Goal: Task Accomplishment & Management: Manage account settings

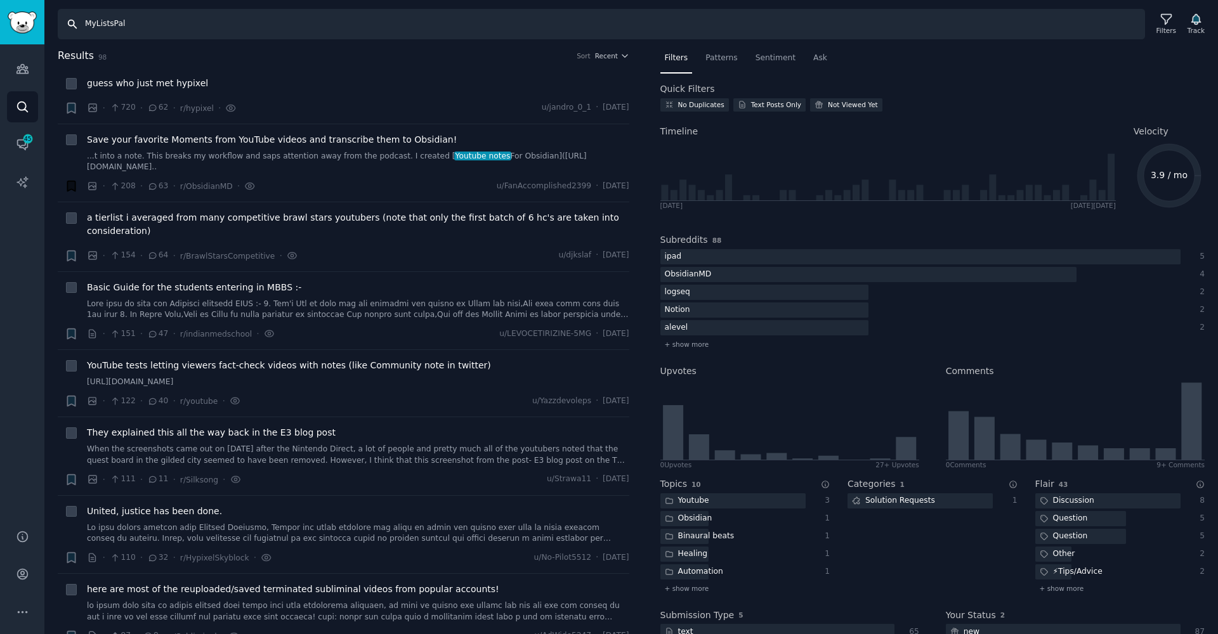
click at [218, 21] on input "MyListsPal" at bounding box center [601, 24] width 1087 height 30
paste input "mylistsp"
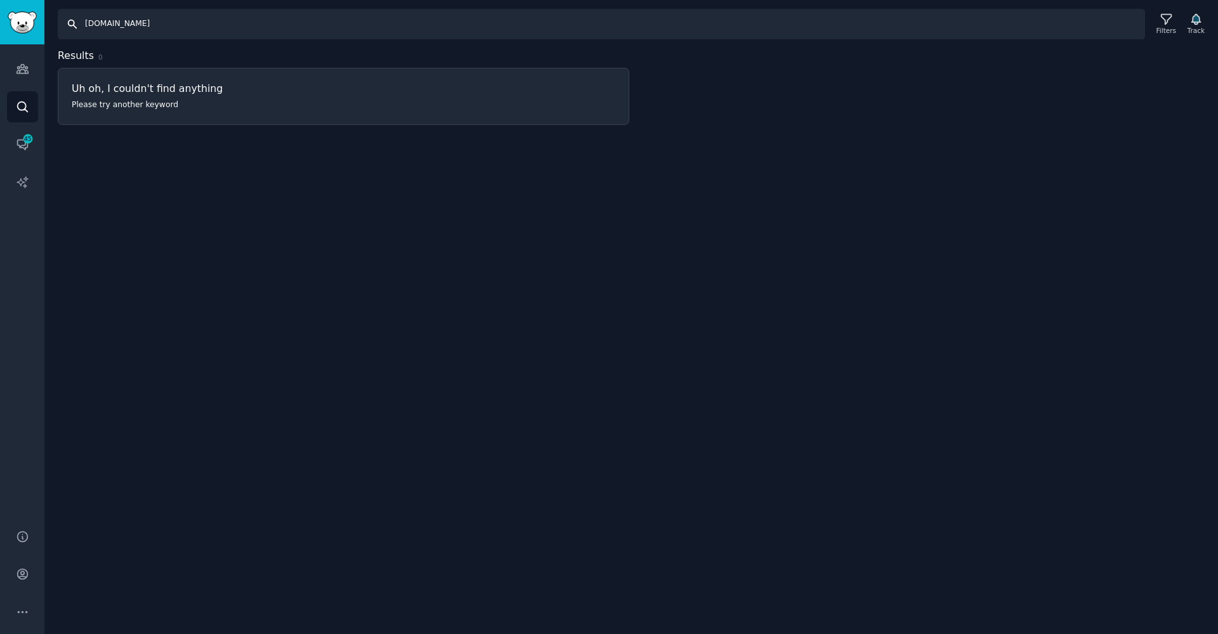
click at [145, 37] on input "[DOMAIN_NAME]" at bounding box center [601, 24] width 1087 height 30
click at [144, 33] on input "[DOMAIN_NAME]" at bounding box center [601, 24] width 1087 height 30
click at [143, 33] on input "[DOMAIN_NAME]" at bounding box center [601, 24] width 1087 height 30
paste input "[URL][DOMAIN_NAME]"
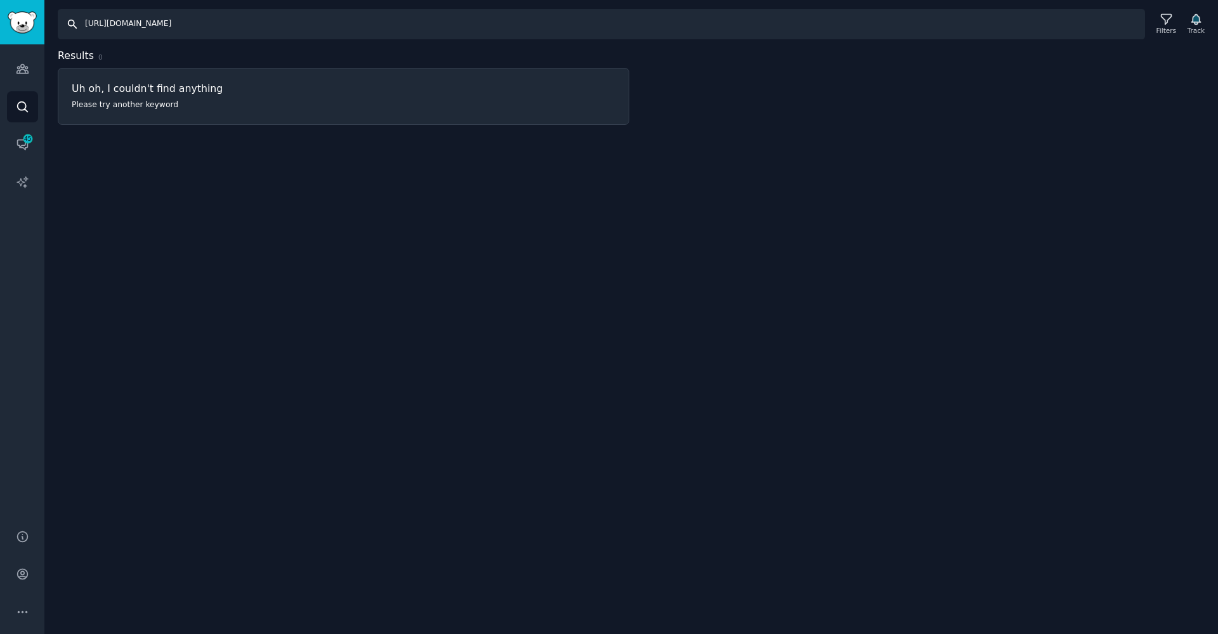
drag, startPoint x: 193, startPoint y: 20, endPoint x: 53, endPoint y: 21, distance: 140.8
click at [52, 20] on div "Search [URL][DOMAIN_NAME] Filters Track" at bounding box center [631, 19] width 1174 height 39
type input "M"
paste input "[URL][DOMAIN_NAME]"
type input "[URL][DOMAIN_NAME]"
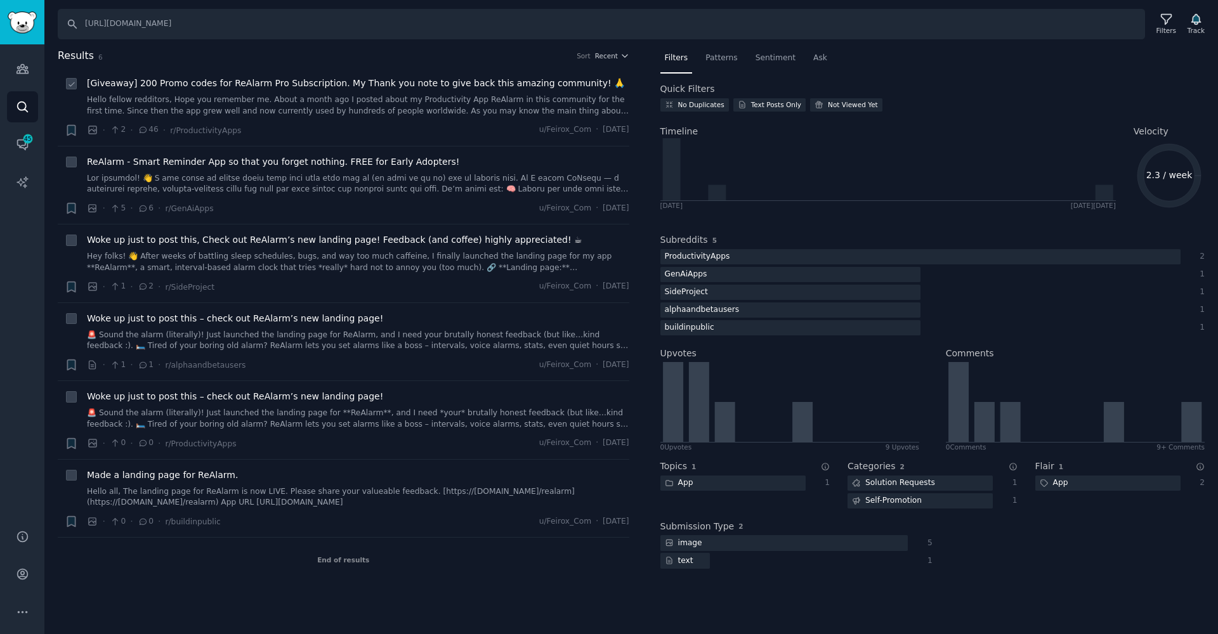
click at [331, 105] on link "Hello fellow redditors, Hope you remember me. About a month ago I posted about …" at bounding box center [358, 106] width 542 height 22
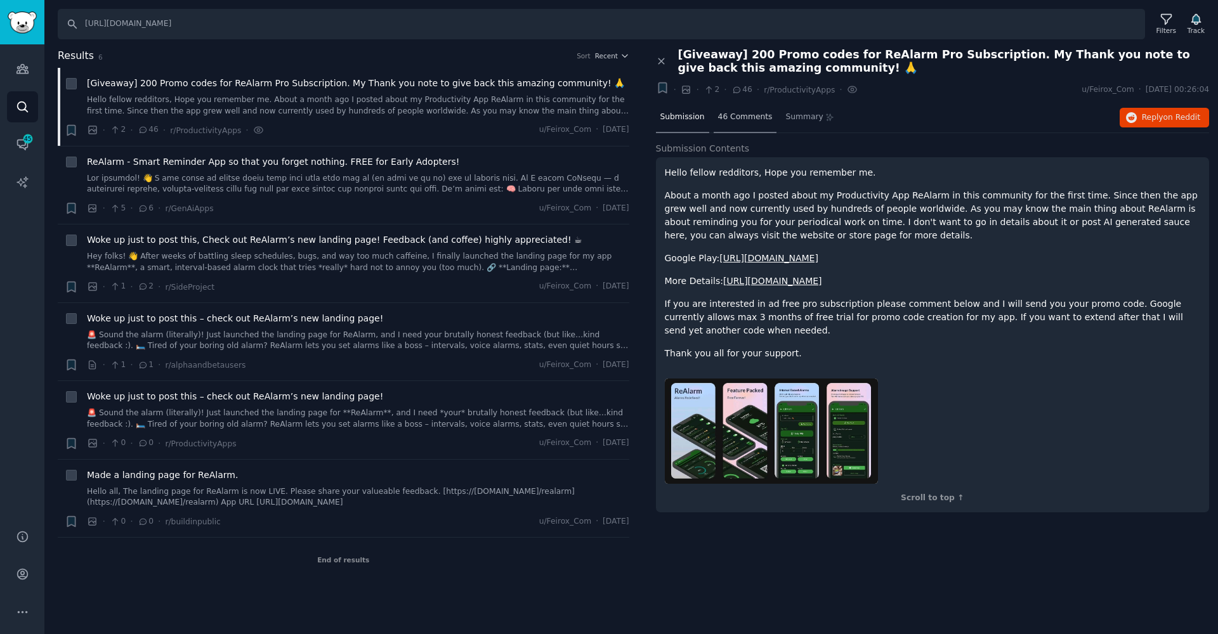
click at [740, 128] on div "46 Comments" at bounding box center [745, 118] width 63 height 30
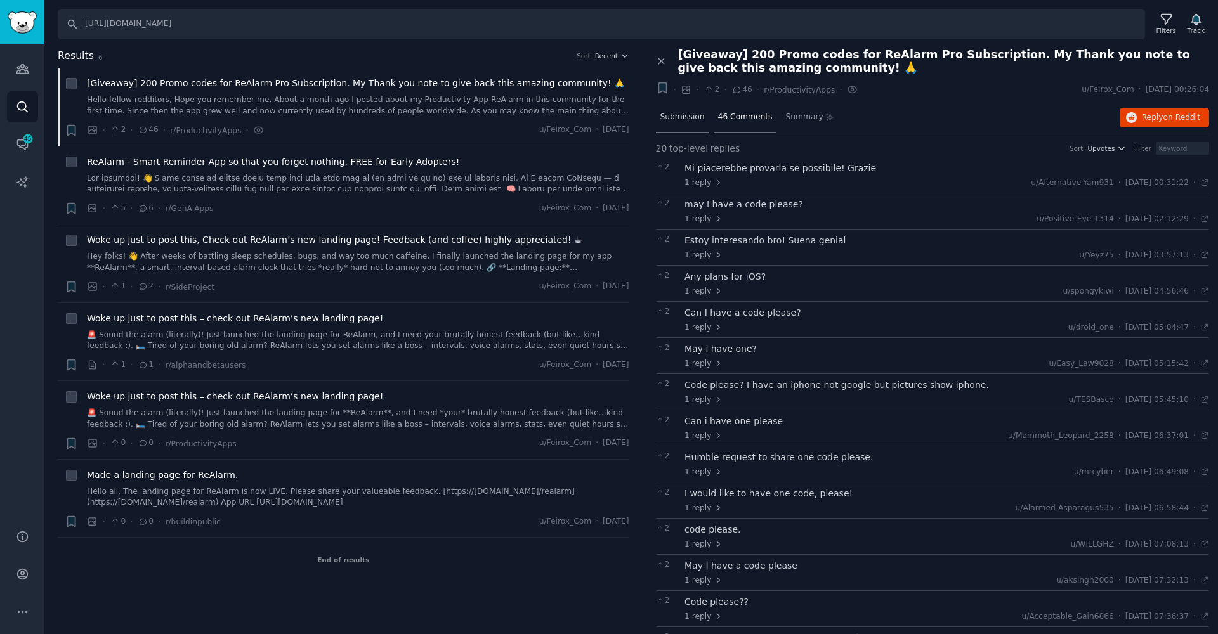
click at [671, 112] on span "Submission" at bounding box center [682, 117] width 44 height 11
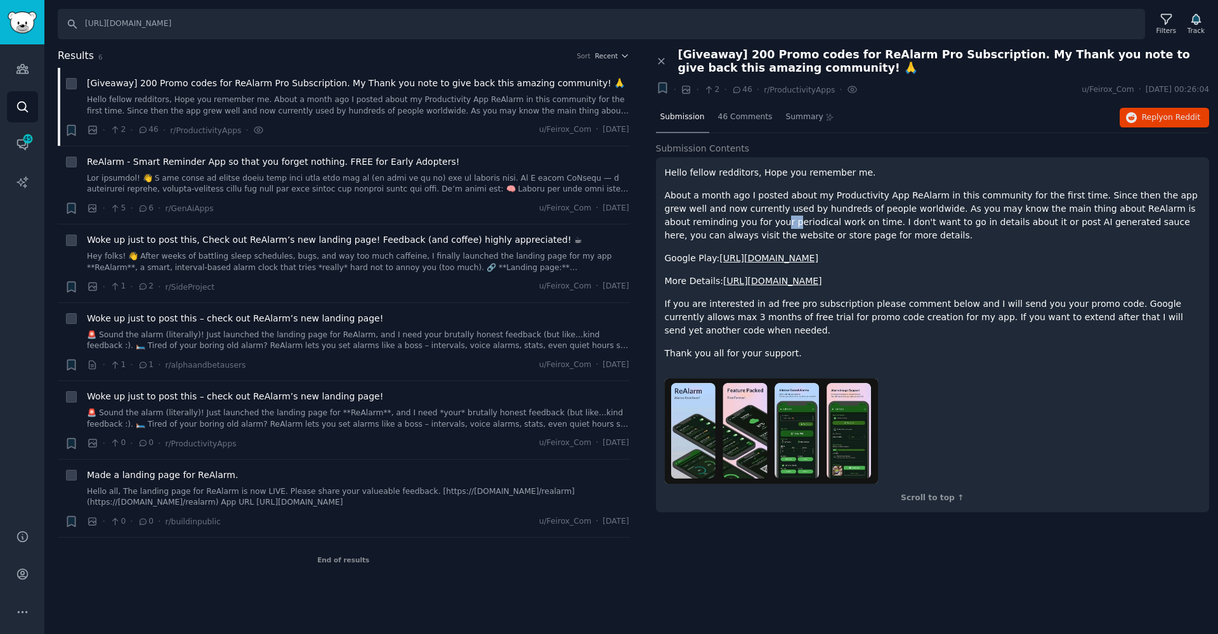
drag, startPoint x: 705, startPoint y: 219, endPoint x: 694, endPoint y: 217, distance: 11.0
click at [694, 217] on p "About a month ago I posted about my Productivity App ReAlarm in this community …" at bounding box center [933, 215] width 536 height 53
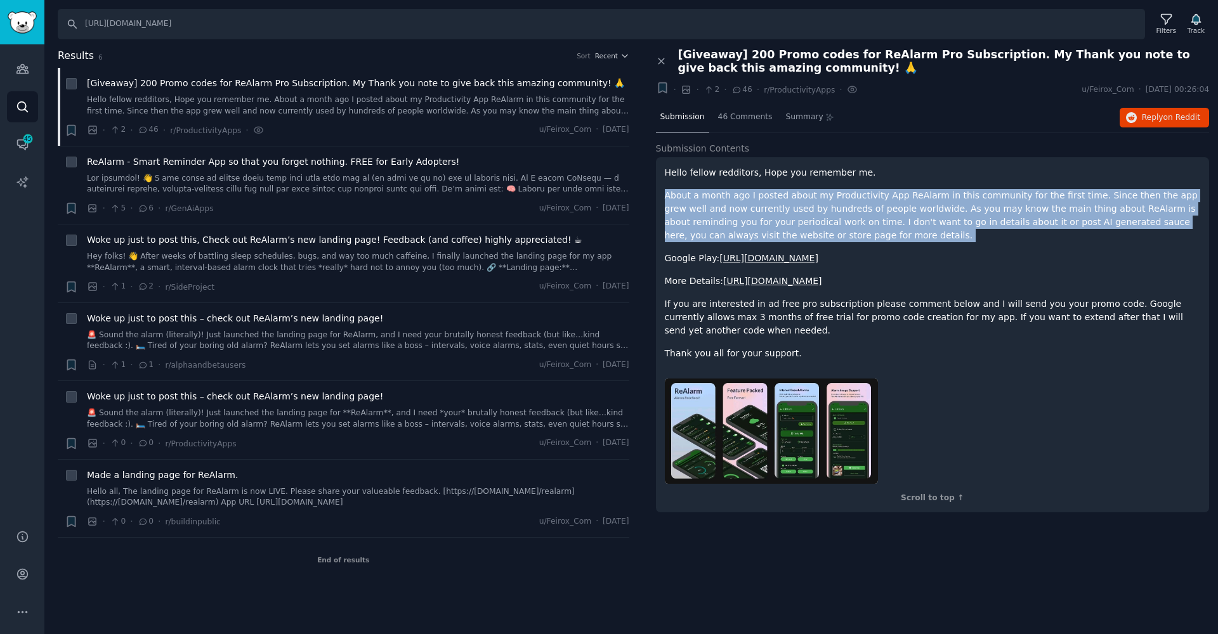
click at [694, 217] on p "About a month ago I posted about my Productivity App ReAlarm in this community …" at bounding box center [933, 215] width 536 height 53
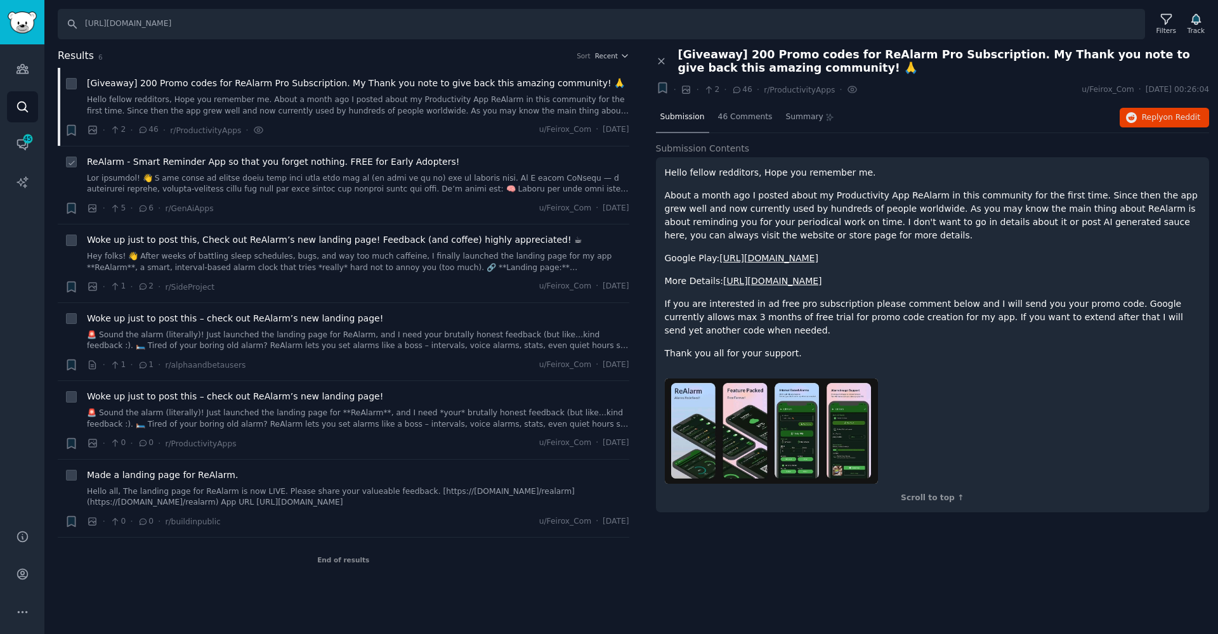
click at [518, 186] on link at bounding box center [358, 184] width 542 height 22
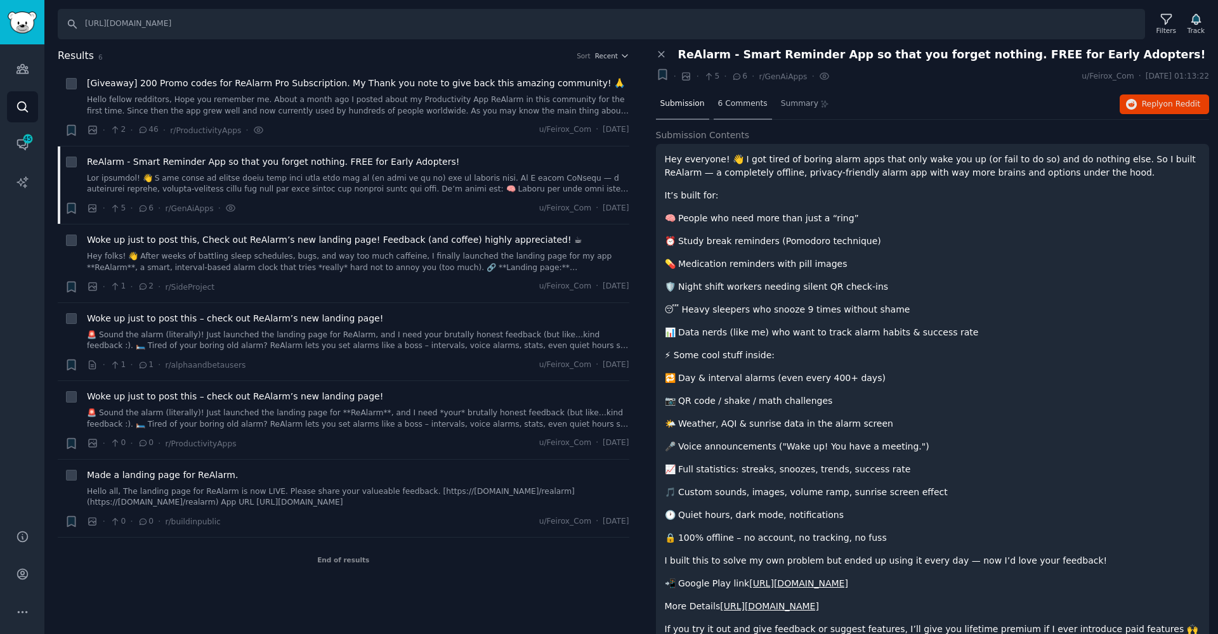
click at [733, 100] on span "6 Comments" at bounding box center [742, 103] width 49 height 11
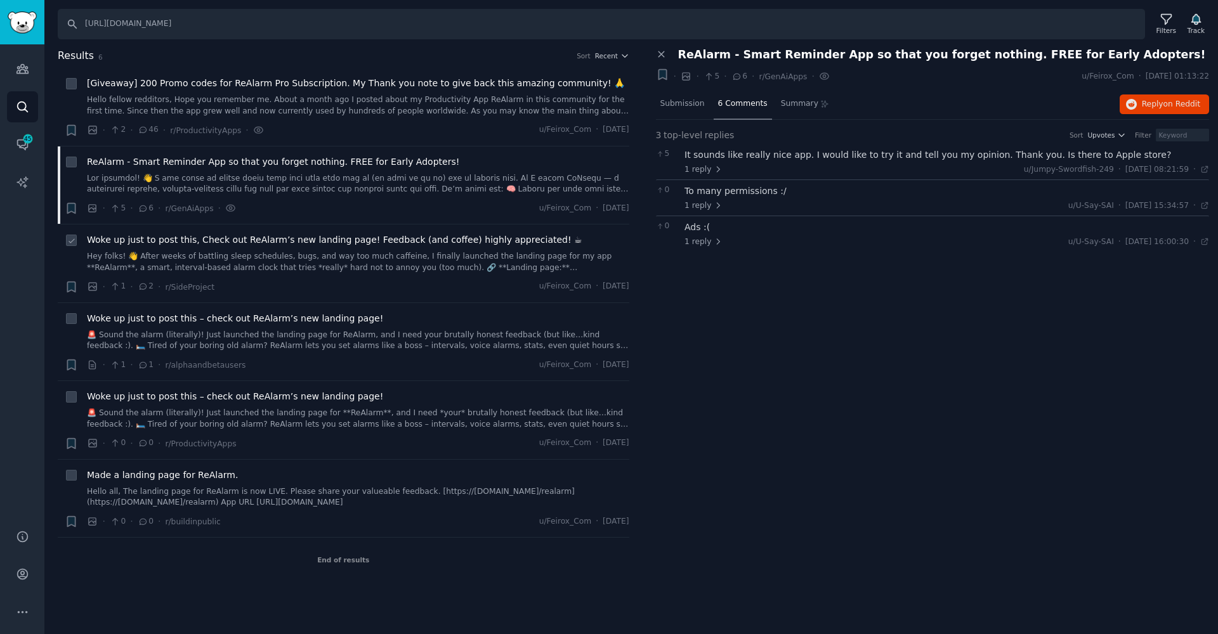
click at [298, 263] on link "Hey folks! 👋 After weeks of battling sleep schedules, bugs, and way too much ca…" at bounding box center [358, 262] width 542 height 22
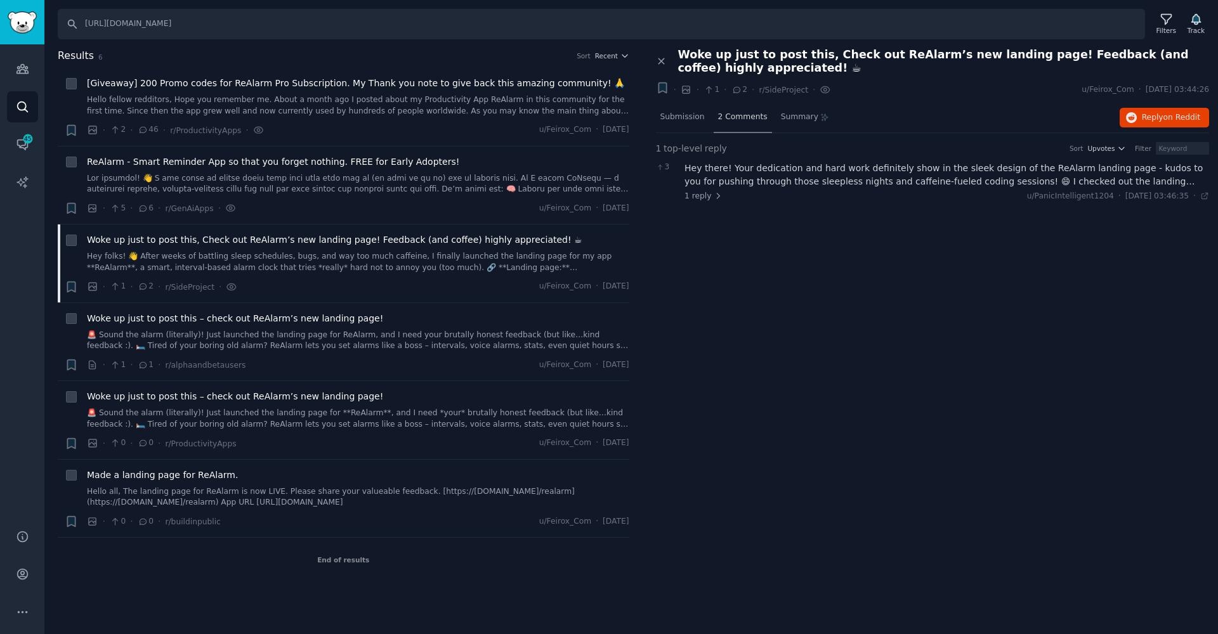
click at [734, 125] on div "2 Comments" at bounding box center [743, 118] width 58 height 30
click at [71, 162] on icon at bounding box center [71, 163] width 9 height 9
checkbox input "true"
click at [71, 84] on icon at bounding box center [71, 84] width 9 height 9
checkbox input "true"
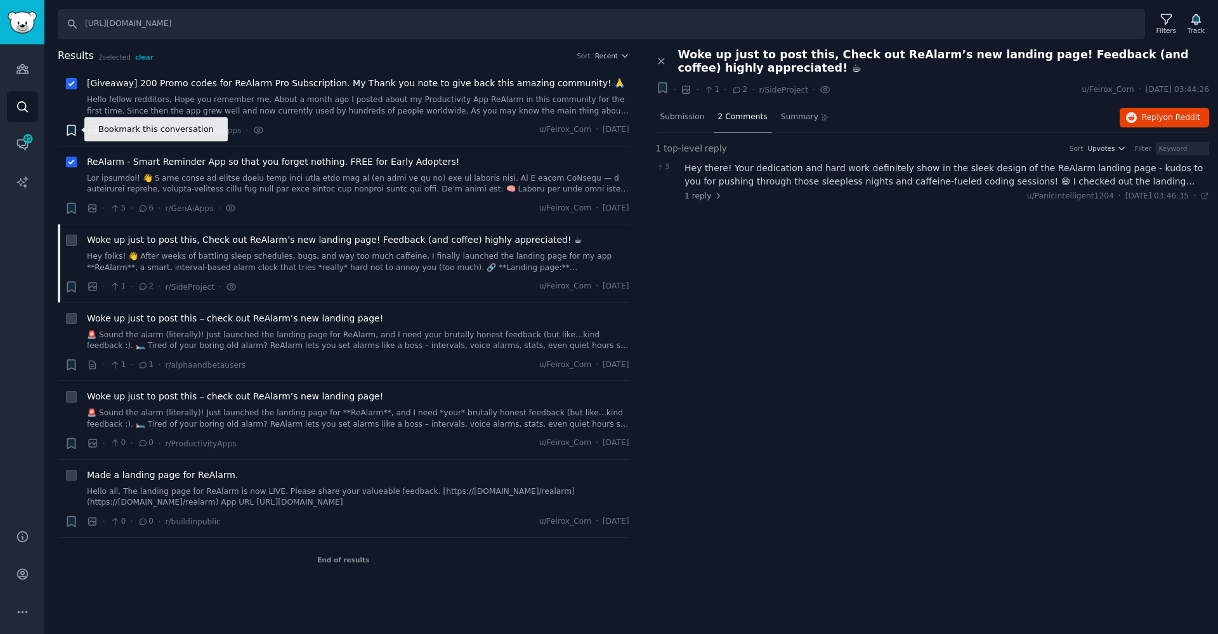
click at [69, 131] on icon "button" at bounding box center [71, 130] width 8 height 10
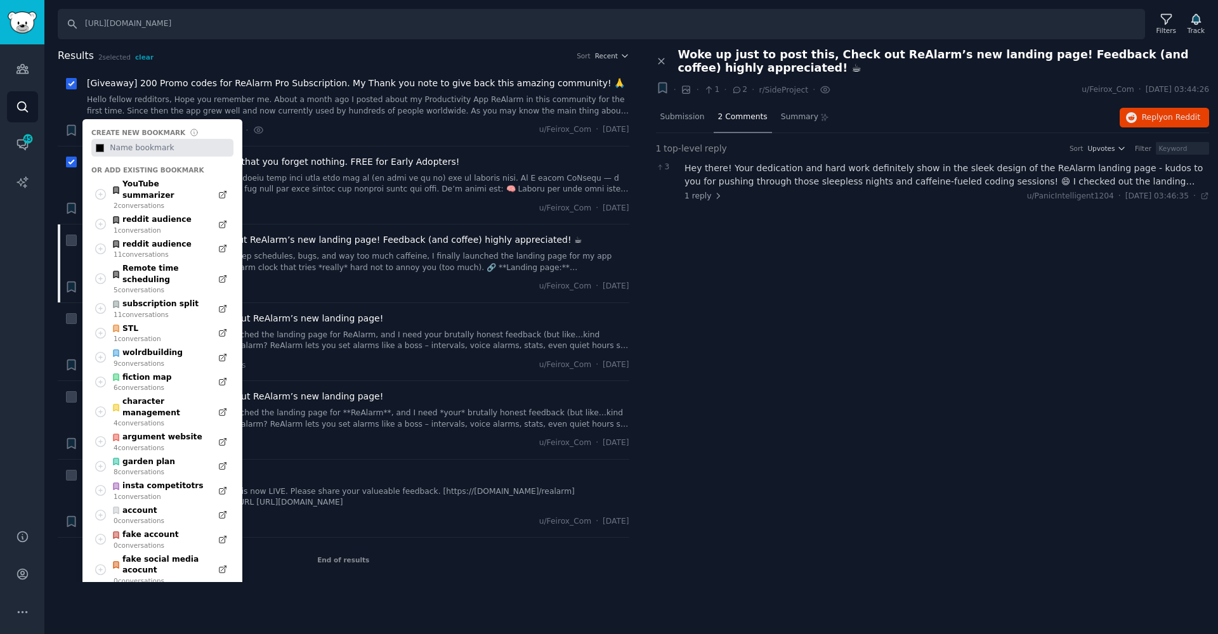
type input "#000000"
type input "r"
type input "#000000"
type input "re"
type input "#000000"
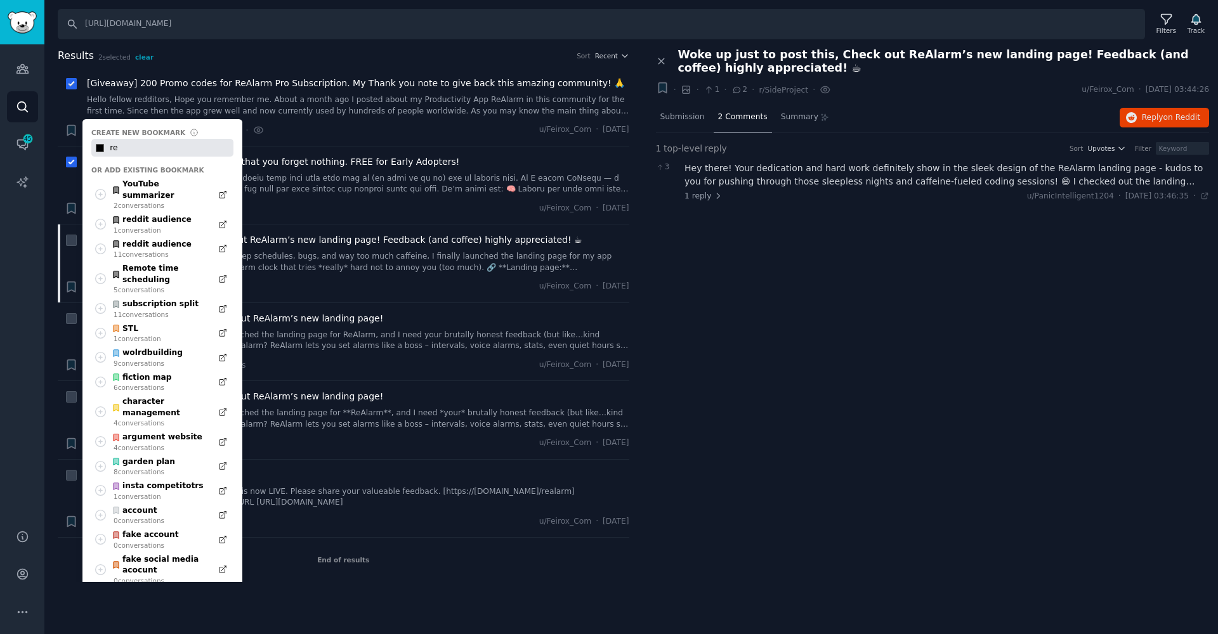
type input "rea"
type input "#000000"
type input "real"
type input "#000000"
type input "reala"
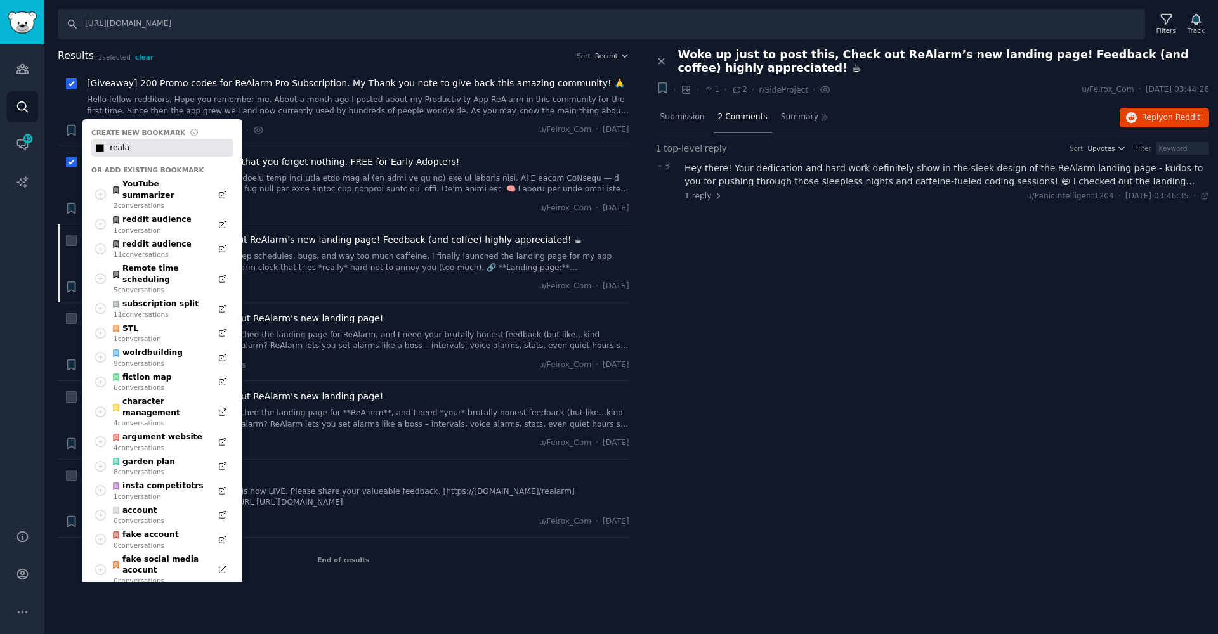
type input "#000000"
type input "realar"
type input "#000000"
type input "realarm"
type input "#000000"
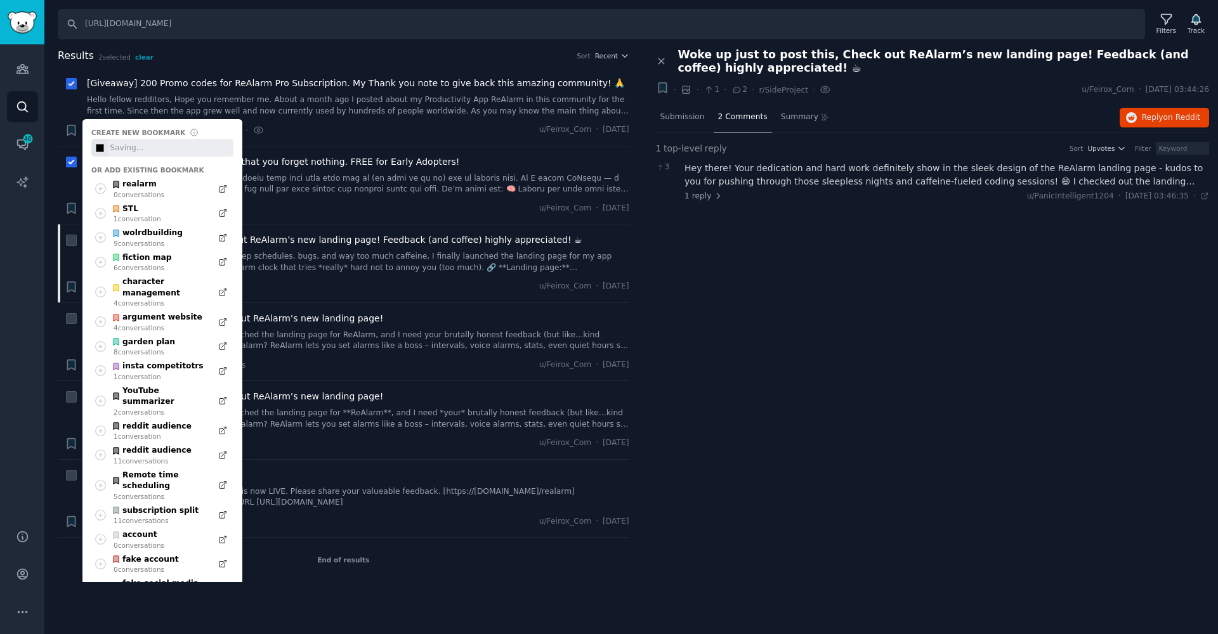
type input "#000000"
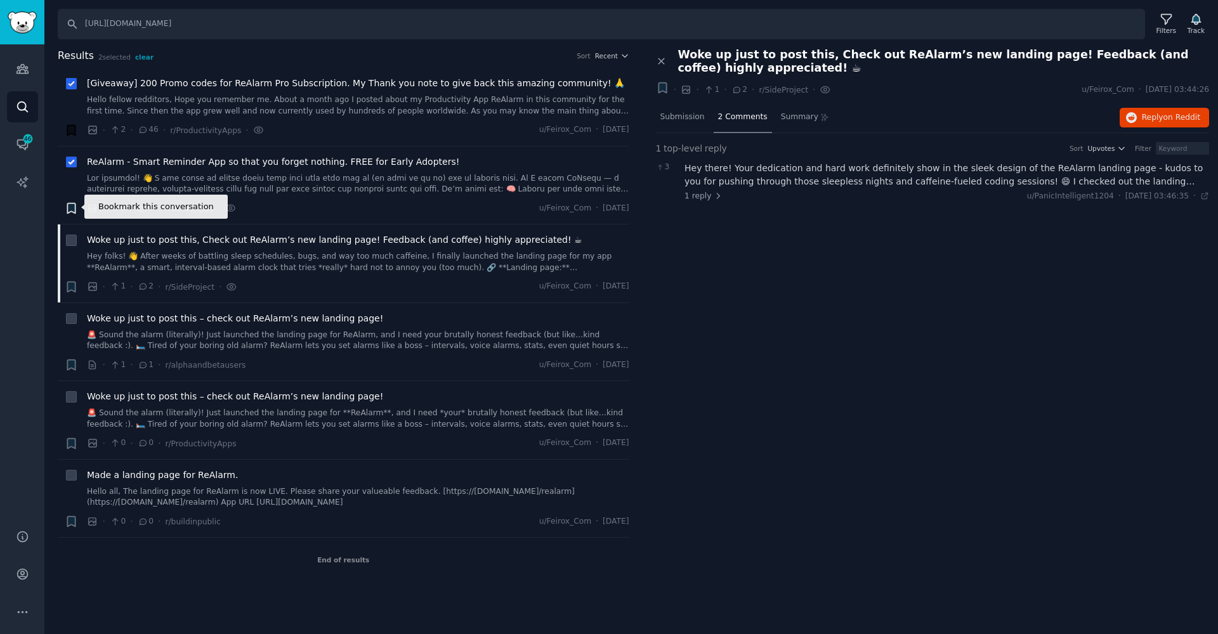
click at [72, 206] on icon "button" at bounding box center [71, 209] width 8 height 10
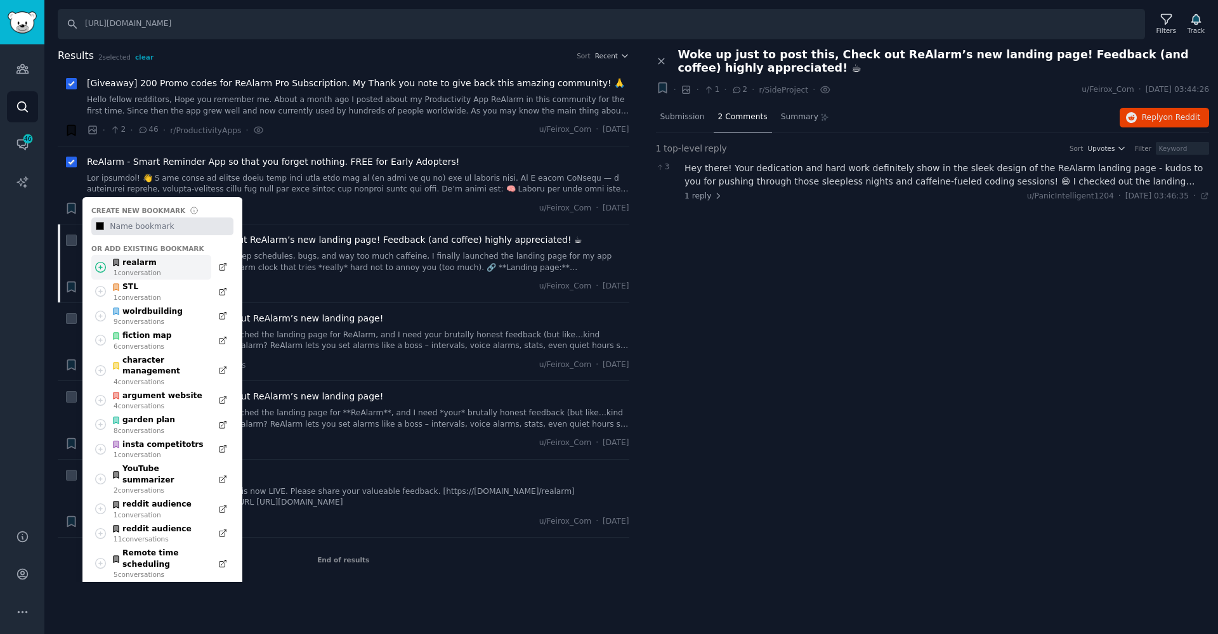
click at [104, 264] on icon at bounding box center [100, 267] width 13 height 13
type input "#000000"
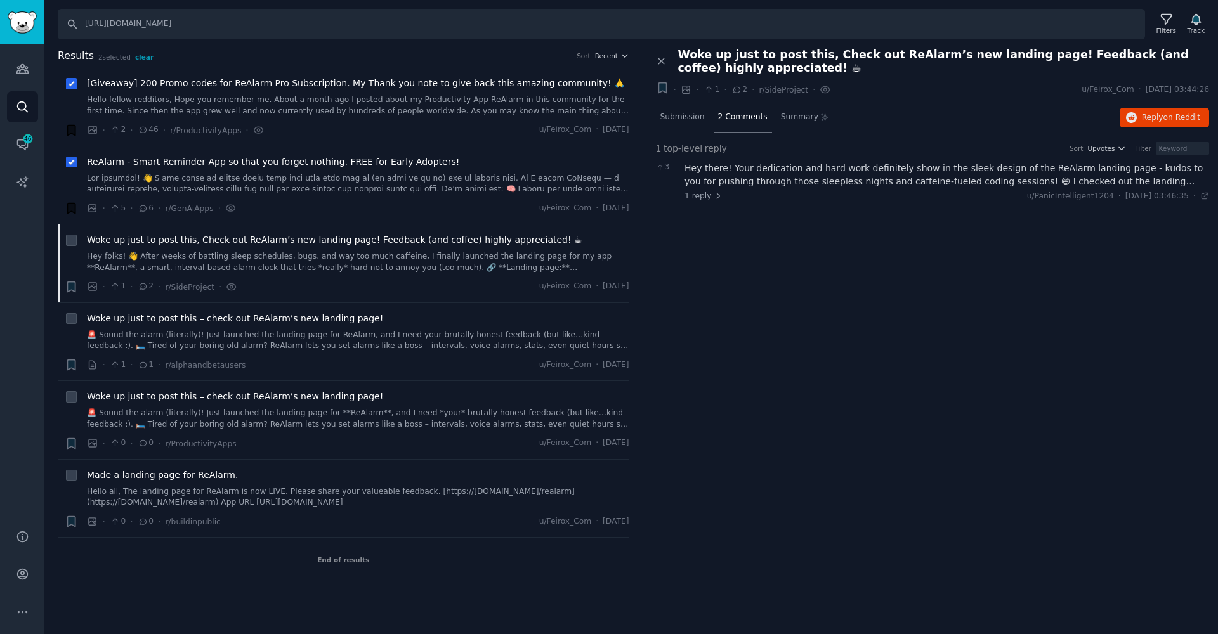
click at [71, 207] on icon "button" at bounding box center [71, 209] width 8 height 10
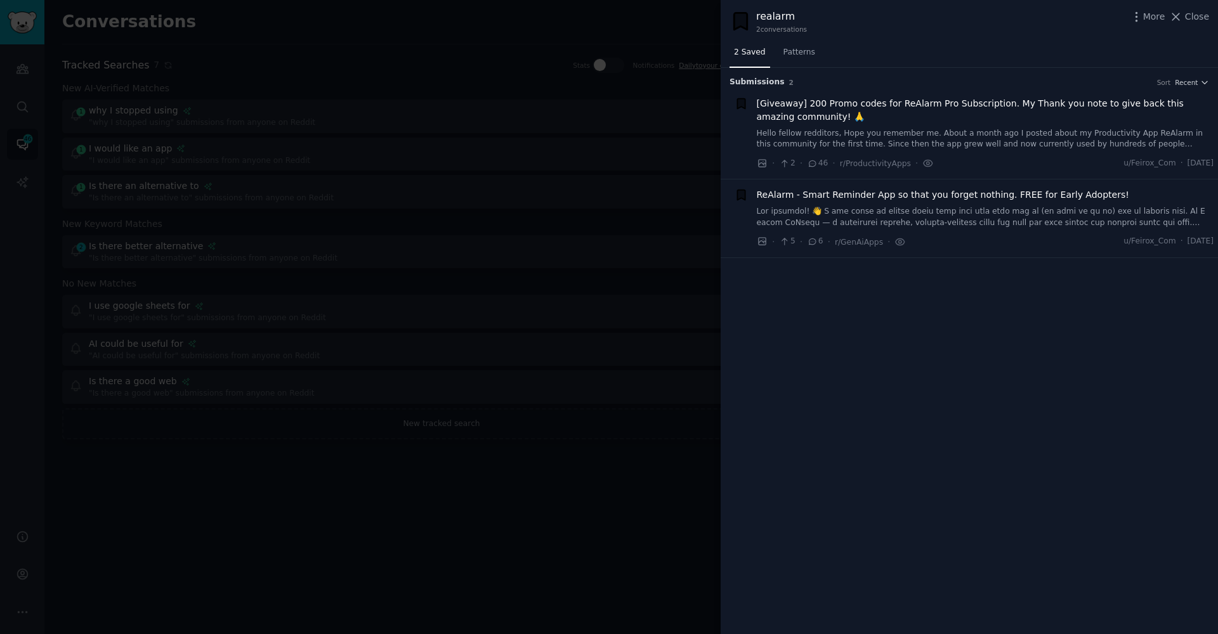
click at [820, 218] on link at bounding box center [985, 217] width 457 height 22
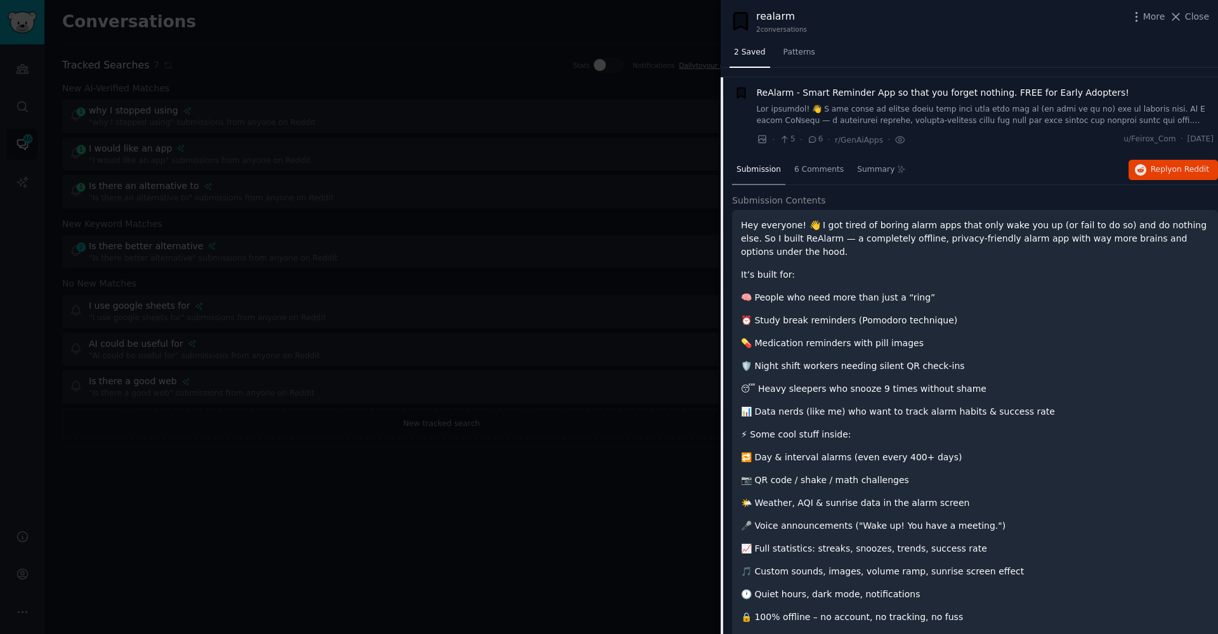
scroll to position [111, 0]
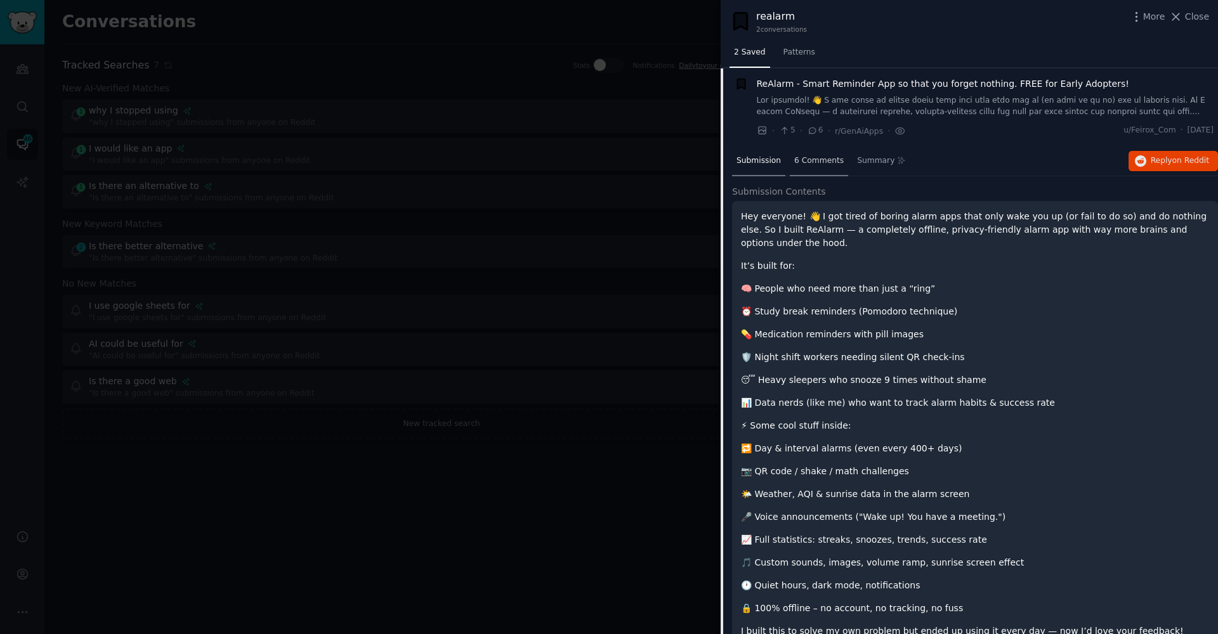
click at [812, 163] on span "6 Comments" at bounding box center [818, 160] width 49 height 11
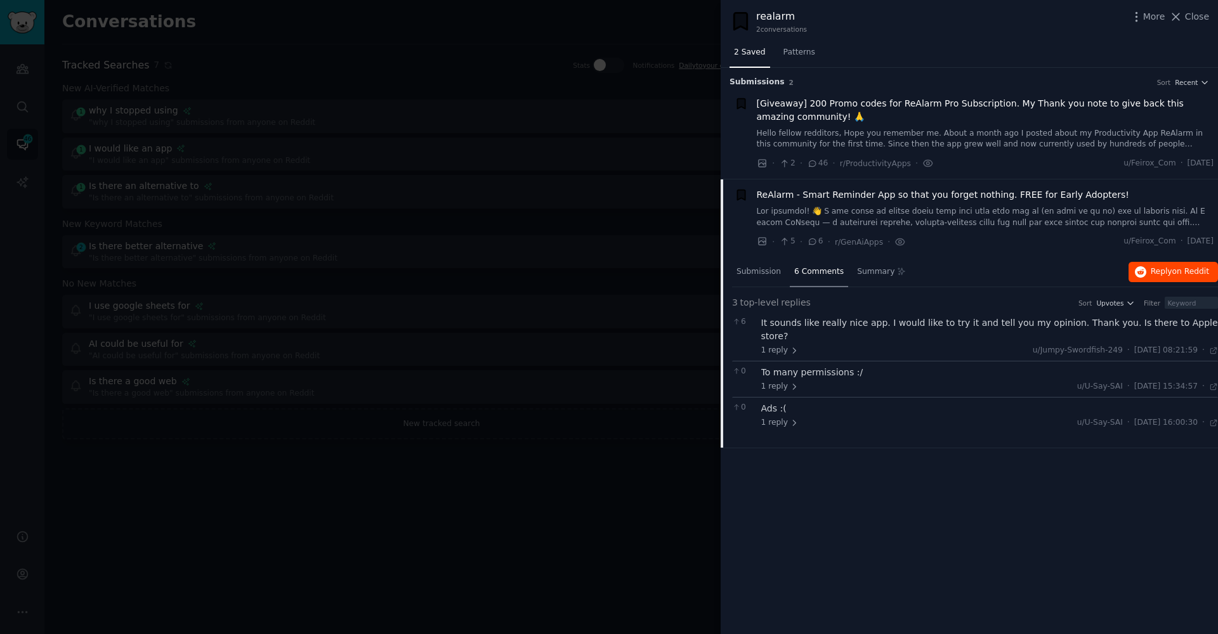
click at [1153, 275] on span "Reply on Reddit" at bounding box center [1180, 271] width 58 height 11
click at [855, 102] on span "[Giveaway] 200 Promo codes for ReAlarm Pro Subscription. My Thank you note to g…" at bounding box center [985, 110] width 457 height 27
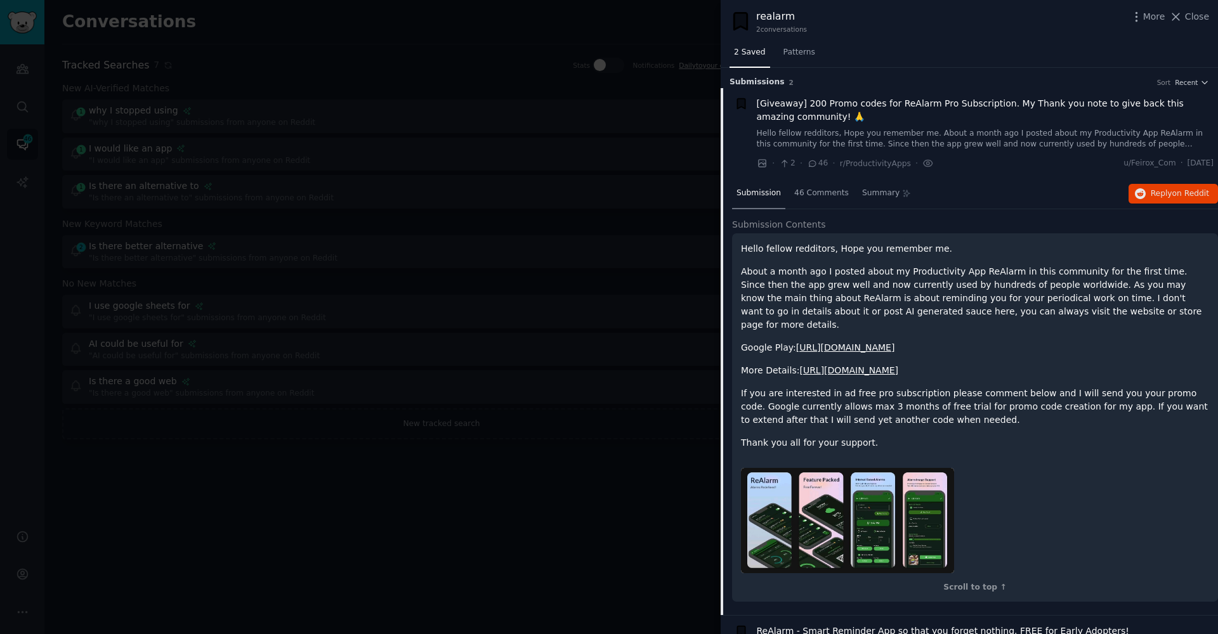
scroll to position [20, 0]
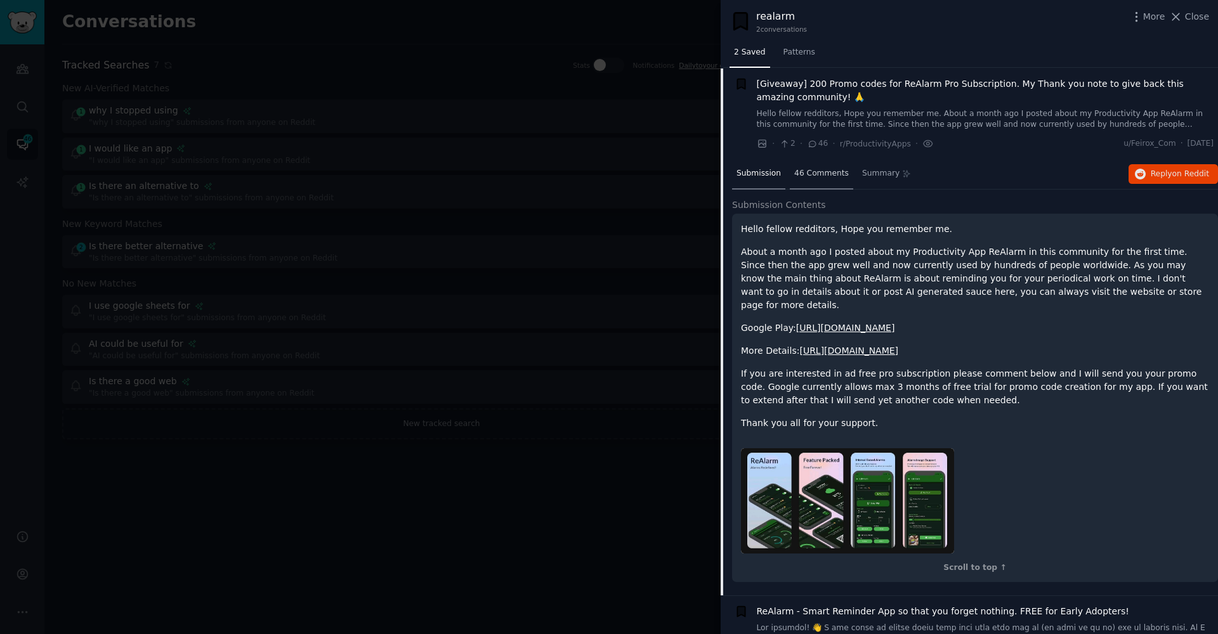
click at [825, 172] on span "46 Comments" at bounding box center [821, 173] width 55 height 11
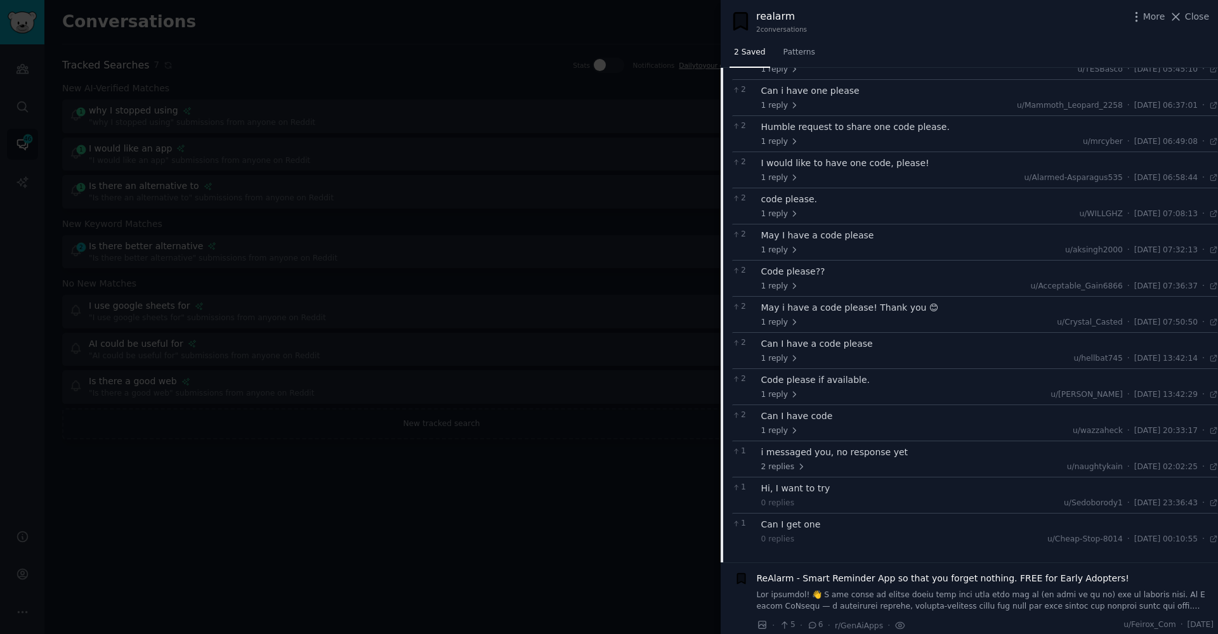
scroll to position [405, 0]
click at [787, 594] on link at bounding box center [985, 602] width 457 height 22
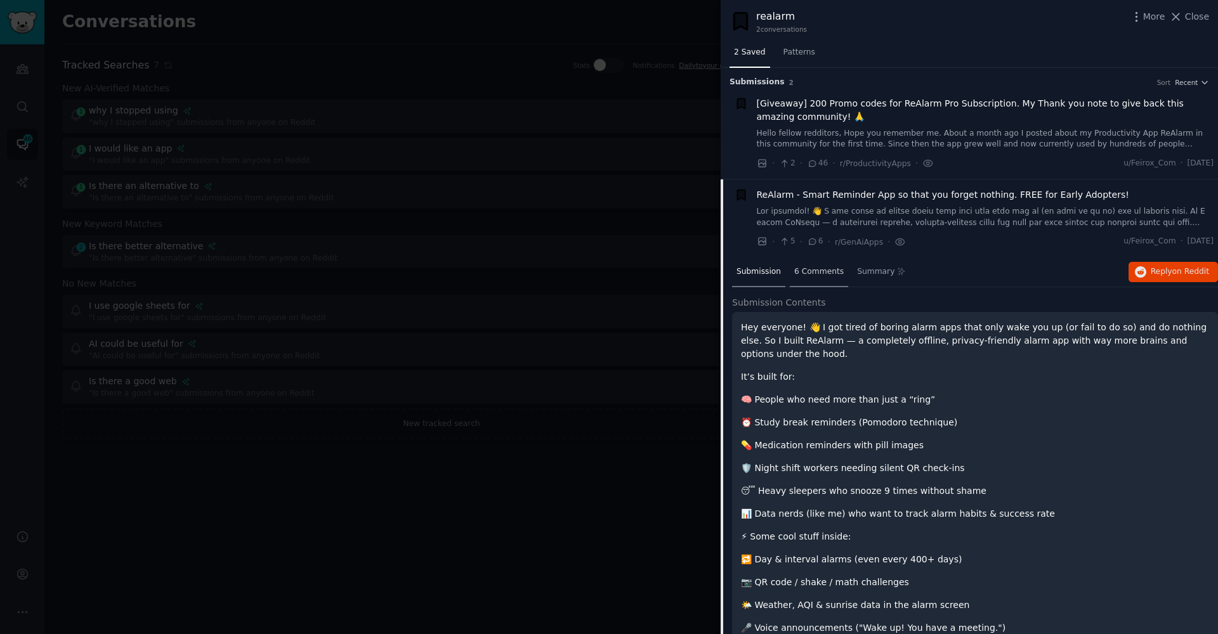
click at [811, 280] on div "6 Comments" at bounding box center [819, 273] width 58 height 30
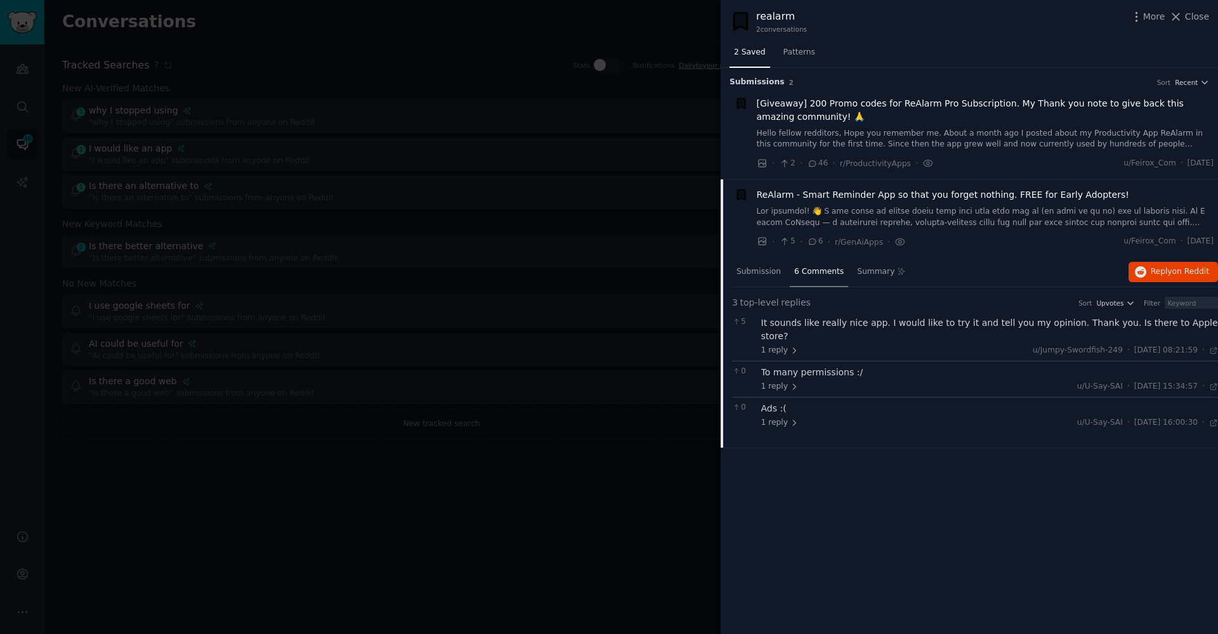
click at [955, 119] on span "[Giveaway] 200 Promo codes for ReAlarm Pro Subscription. My Thank you note to g…" at bounding box center [985, 110] width 457 height 27
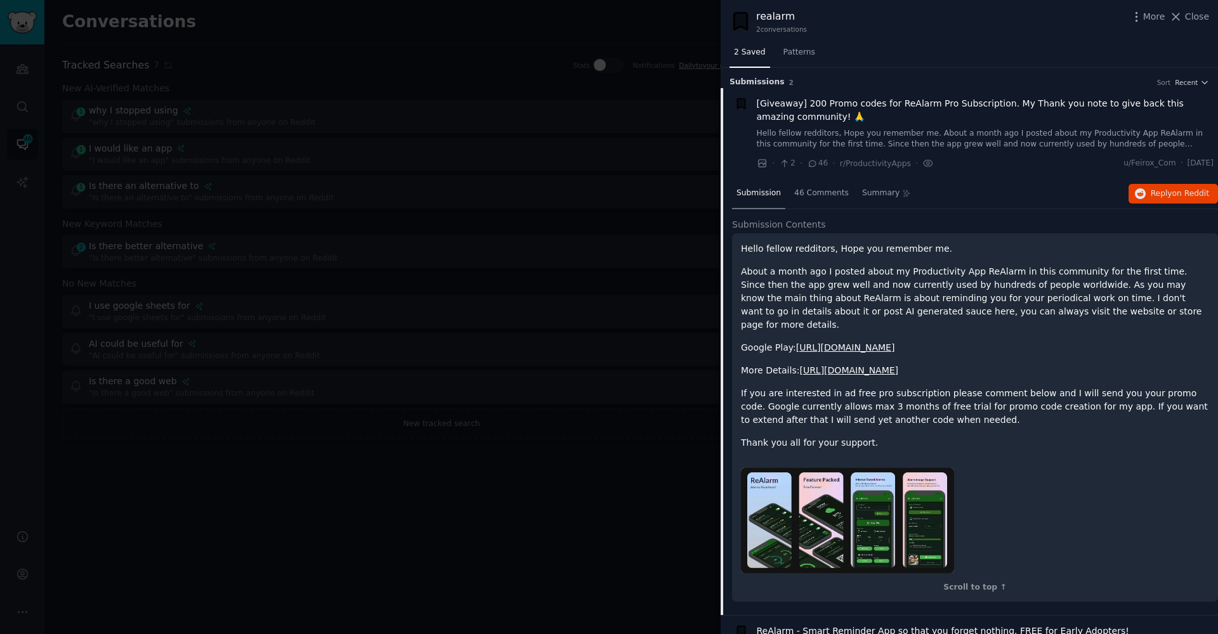
scroll to position [20, 0]
